Goal: Find specific page/section: Find specific page/section

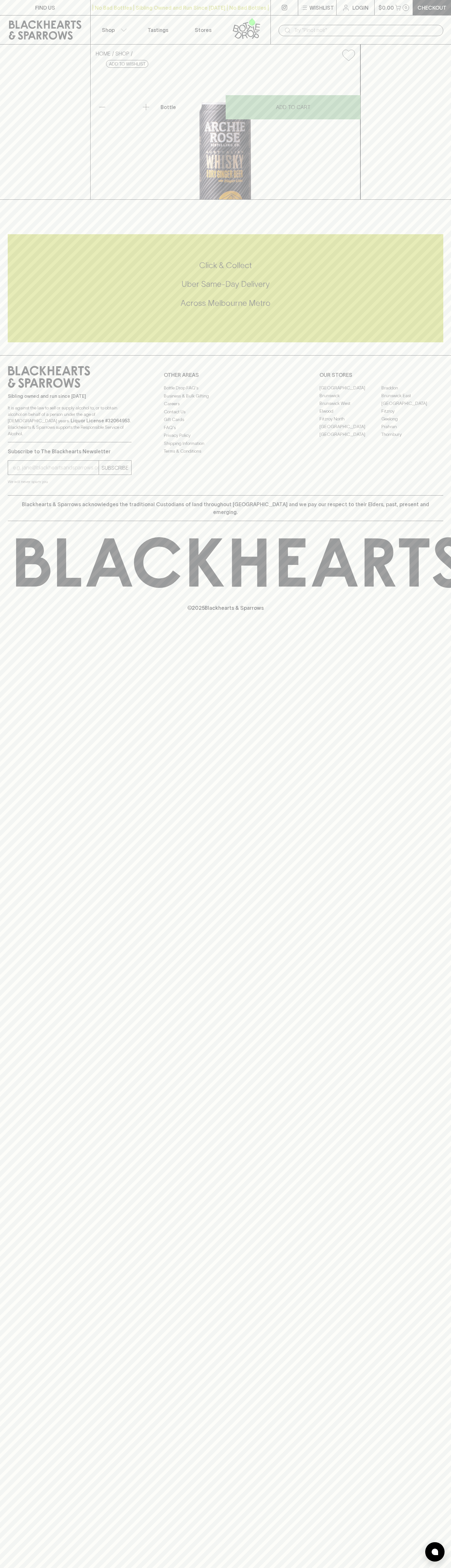
click at [15, 13] on link "FIND US" at bounding box center [45, 7] width 91 height 16
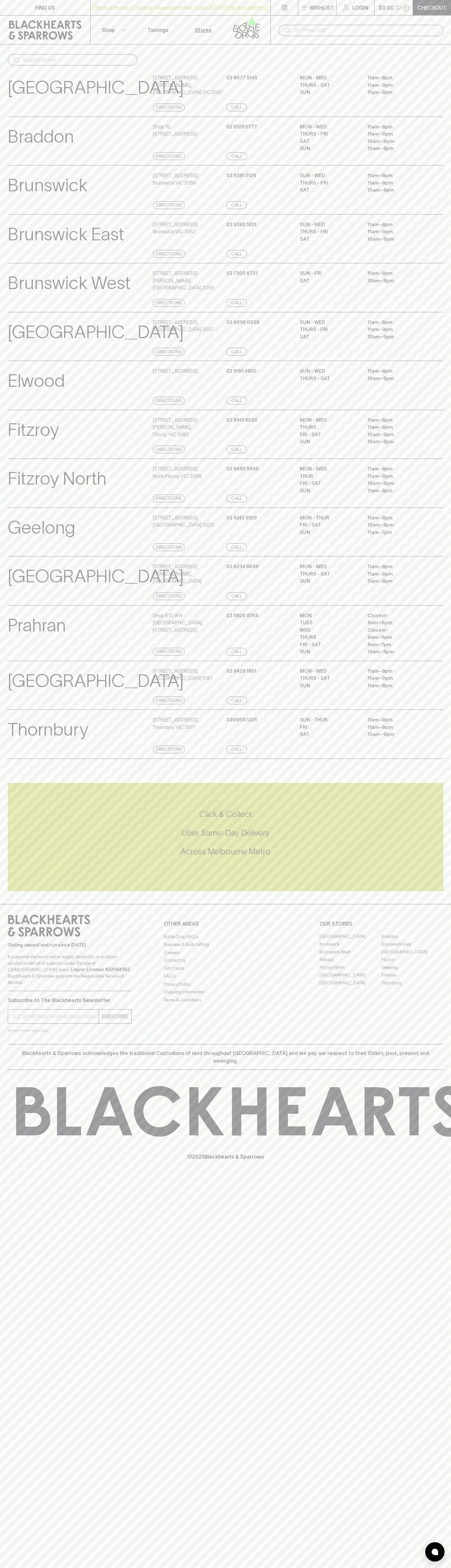
click at [448, 590] on div "North Hobart View Store Details 396 Elizabeth Street , North Hobart TAS 7000 Di…" at bounding box center [226, 581] width 451 height 50
click at [96, 1568] on html "FIND US | No Bad Bottles | Sibling Owned and Run Since 2006 | No Bad Bottles | …" at bounding box center [226, 784] width 451 height 1568
click at [17, 238] on p "Brunswick East" at bounding box center [65, 234] width 116 height 27
